Goal: Find specific page/section

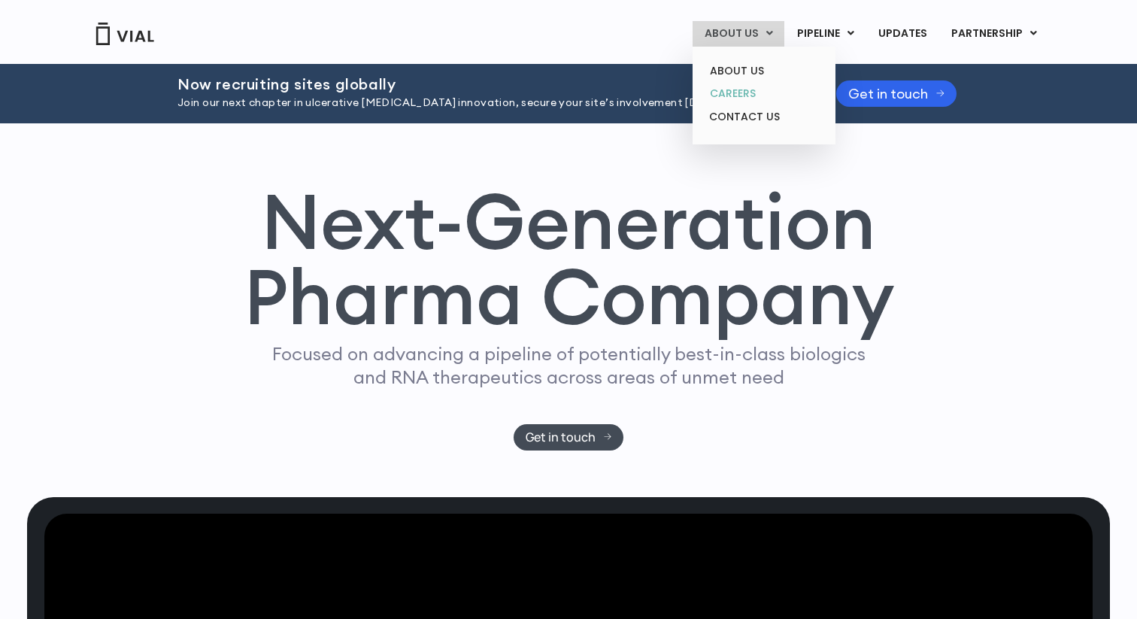
click at [734, 88] on link "CAREERS" at bounding box center [764, 93] width 132 height 23
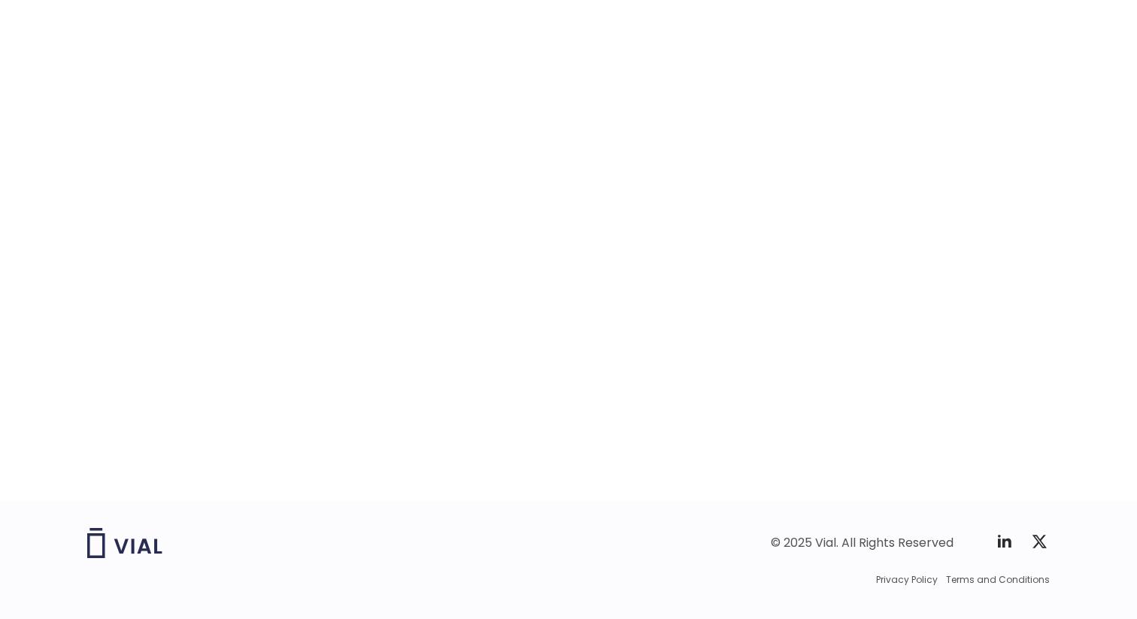
scroll to position [2327, 0]
